Goal: Navigation & Orientation: Understand site structure

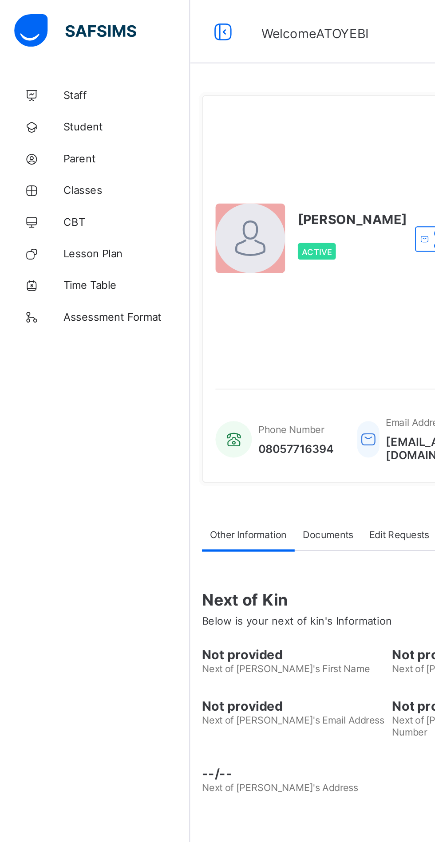
click at [127, 12] on icon at bounding box center [125, 18] width 15 height 13
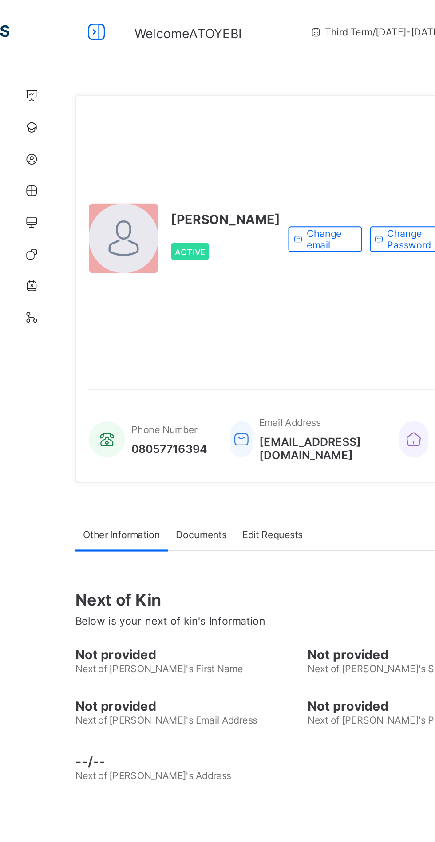
click at [54, 15] on icon at bounding box center [54, 18] width 15 height 13
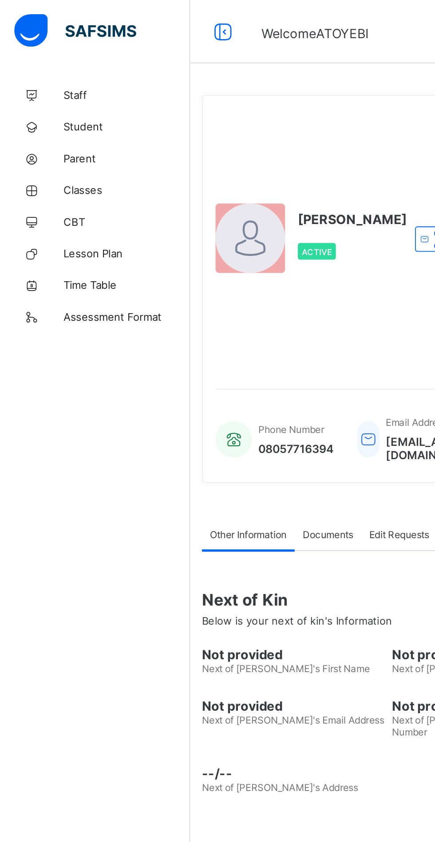
click at [42, 104] on span "Classes" at bounding box center [70, 106] width 71 height 7
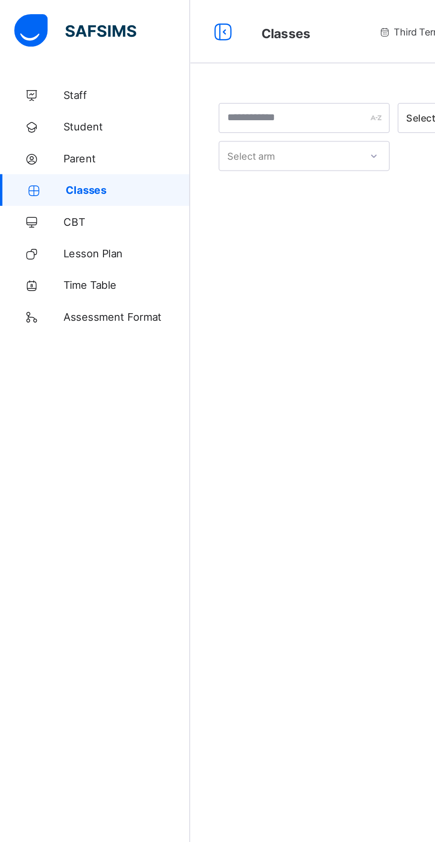
click at [47, 48] on link "Staff" at bounding box center [53, 53] width 106 height 18
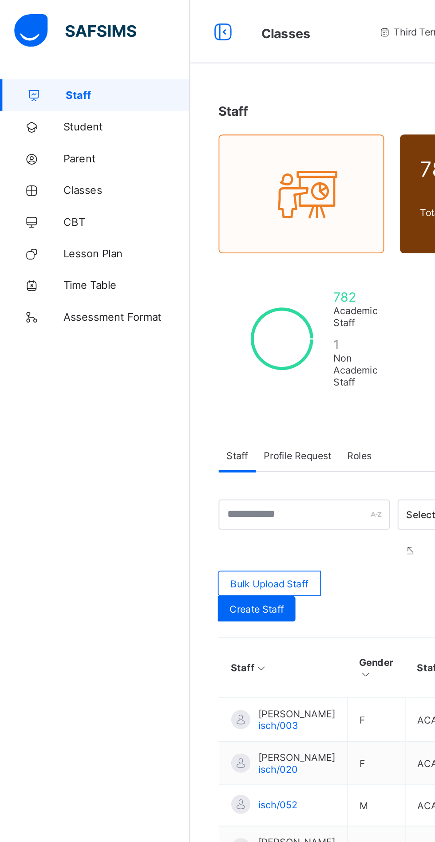
click at [75, 78] on link "Student" at bounding box center [53, 71] width 106 height 18
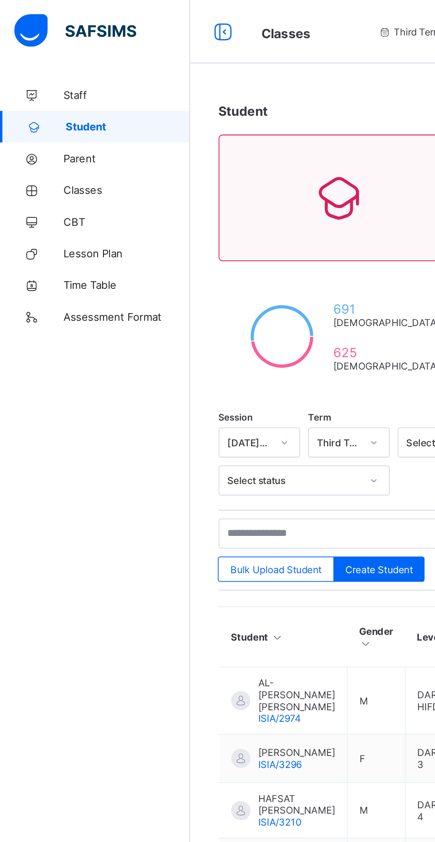
click at [46, 47] on link "Staff" at bounding box center [53, 53] width 106 height 18
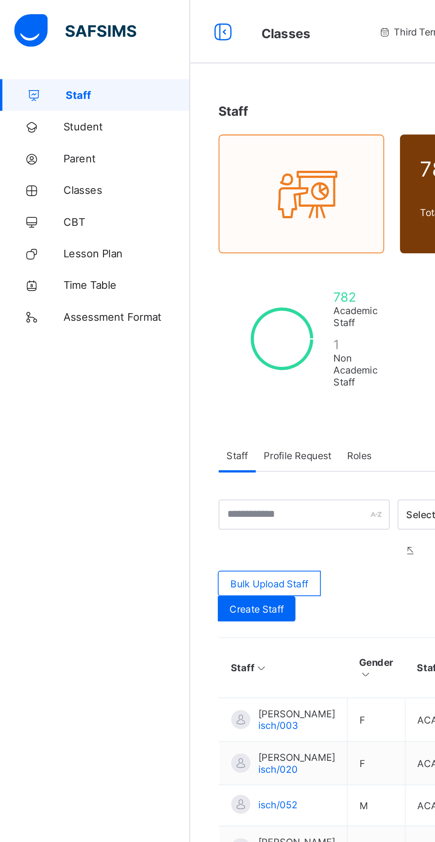
click at [44, 103] on span "Classes" at bounding box center [70, 106] width 71 height 7
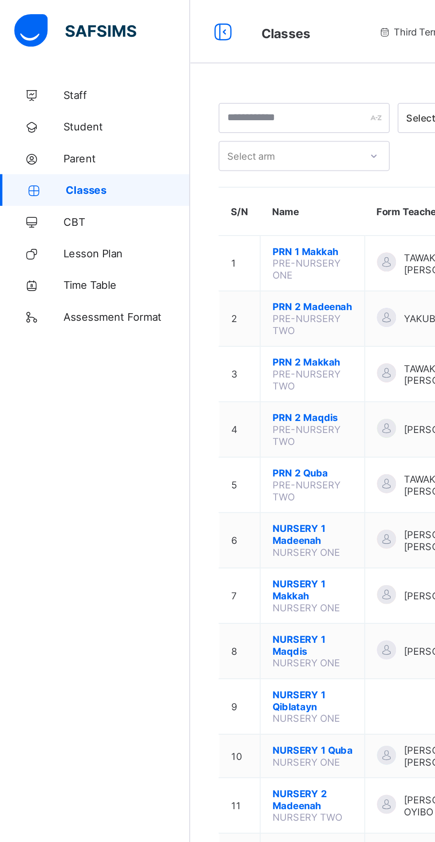
click at [43, 55] on span "Staff" at bounding box center [70, 53] width 71 height 7
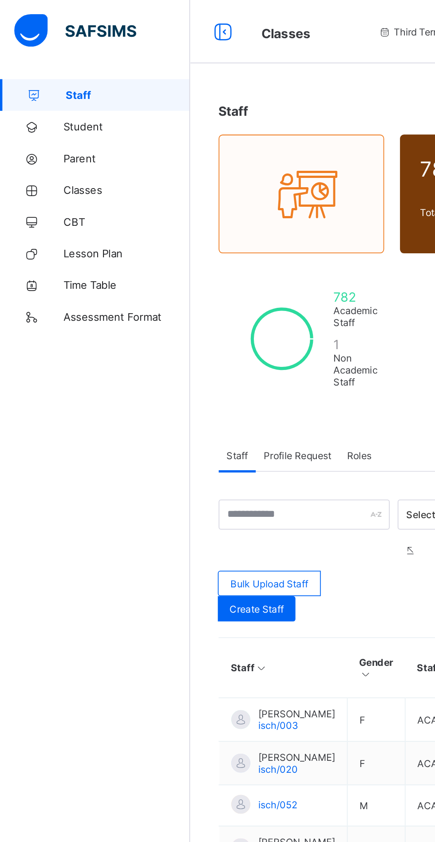
click at [44, 77] on link "Student" at bounding box center [53, 71] width 106 height 18
